Goal: Information Seeking & Learning: Understand process/instructions

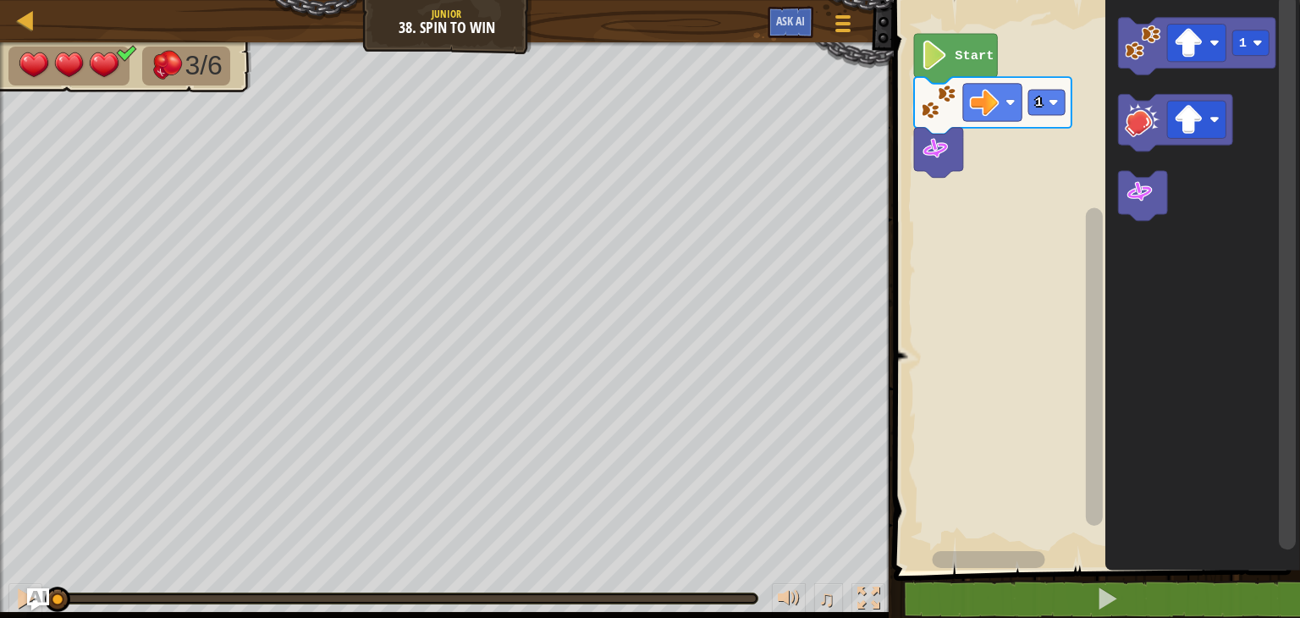
click at [39, 595] on img "Ask AI" at bounding box center [38, 599] width 22 height 22
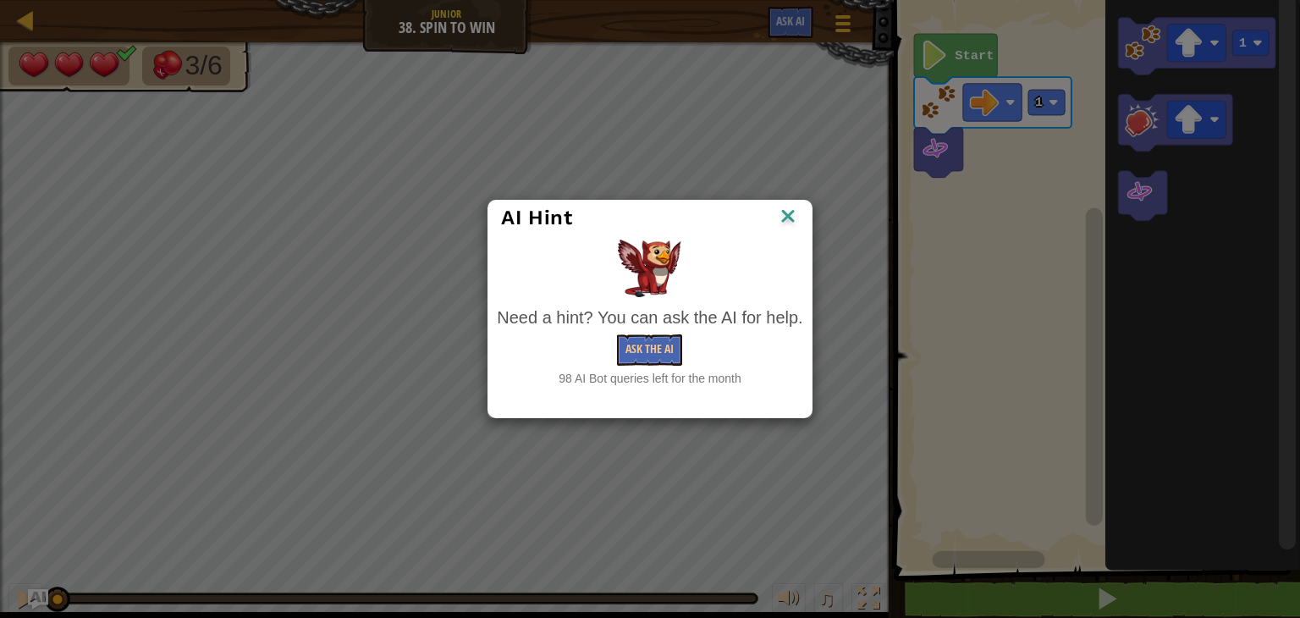
click at [785, 216] on img at bounding box center [788, 217] width 22 height 25
